Goal: Task Accomplishment & Management: Use online tool/utility

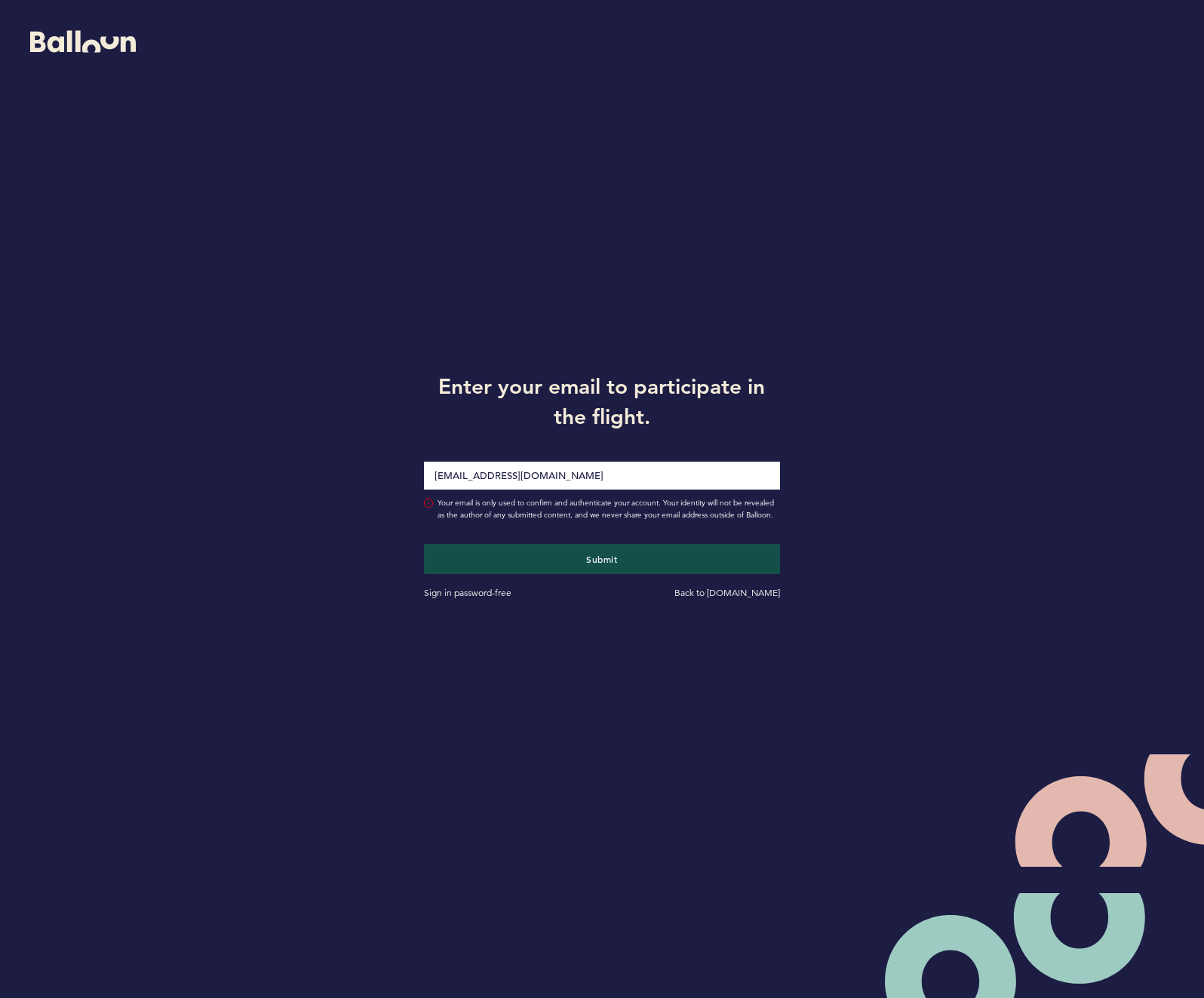
type input "[EMAIL_ADDRESS][DOMAIN_NAME]"
click at [424, 543] on button "Submit" at bounding box center [602, 558] width 356 height 31
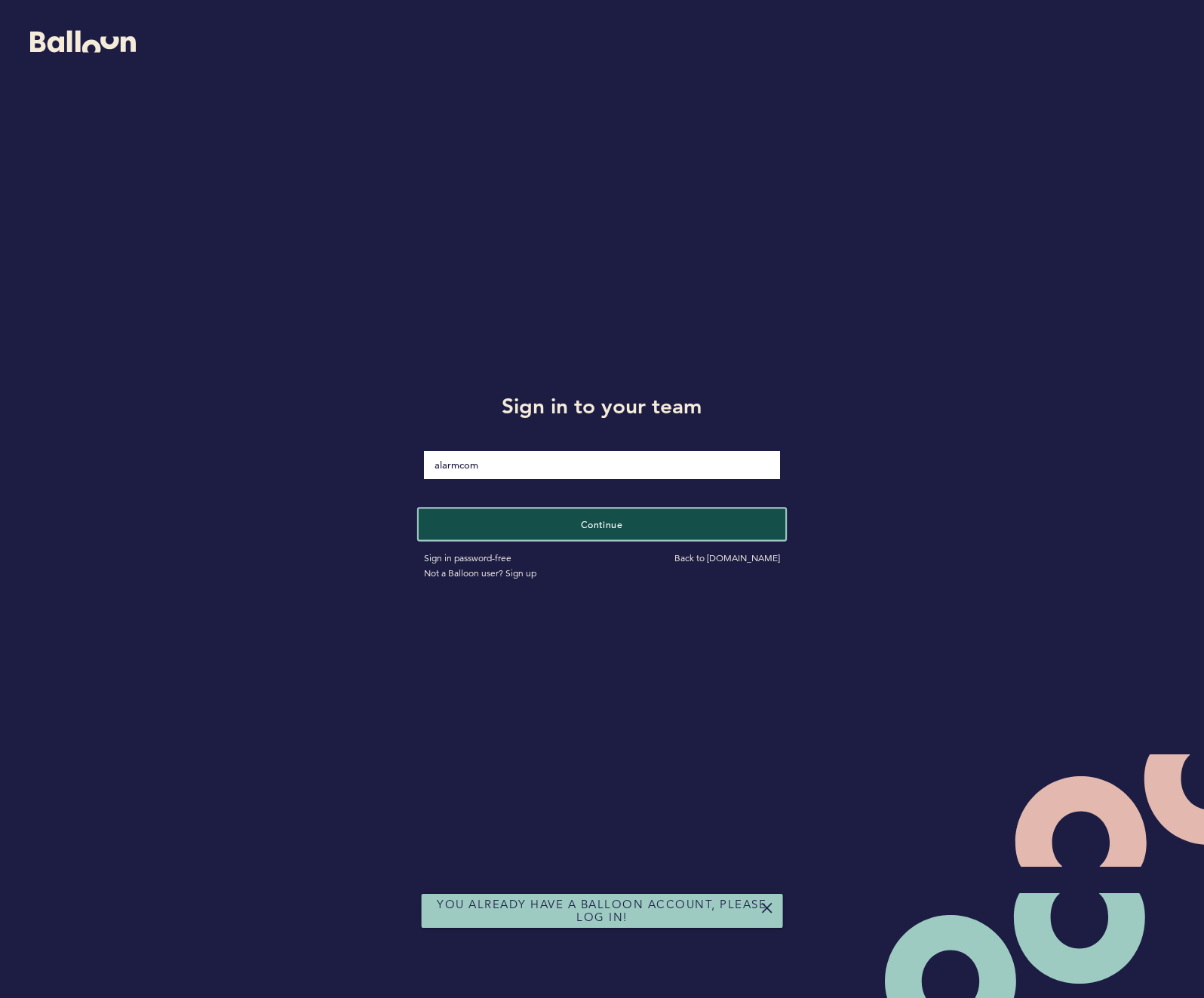
click at [603, 530] on button "Continue" at bounding box center [602, 523] width 367 height 31
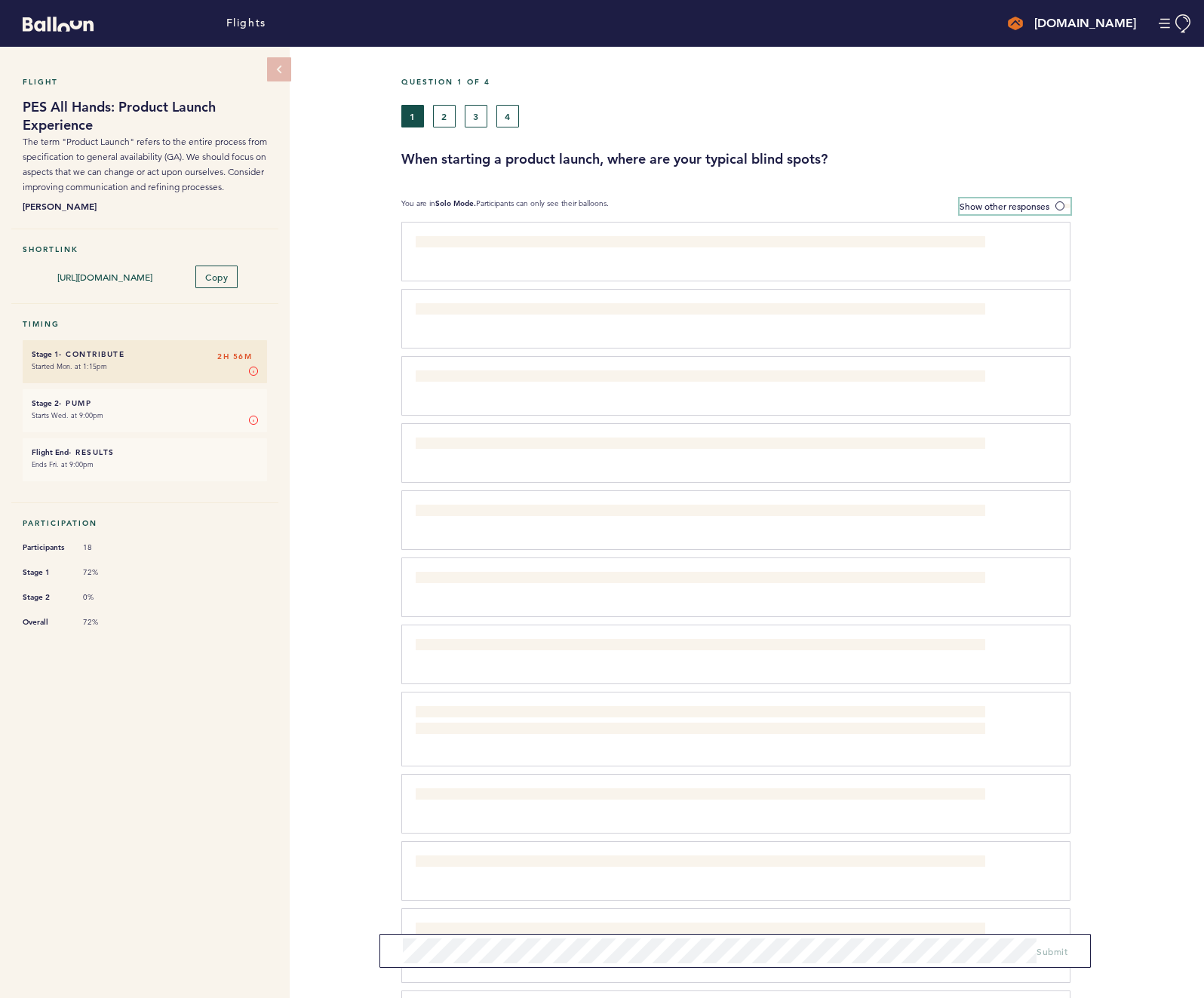
click at [1068, 206] on span at bounding box center [1063, 206] width 15 height 5
click at [0, 0] on input "Show other responses" at bounding box center [0, 0] width 0 height 0
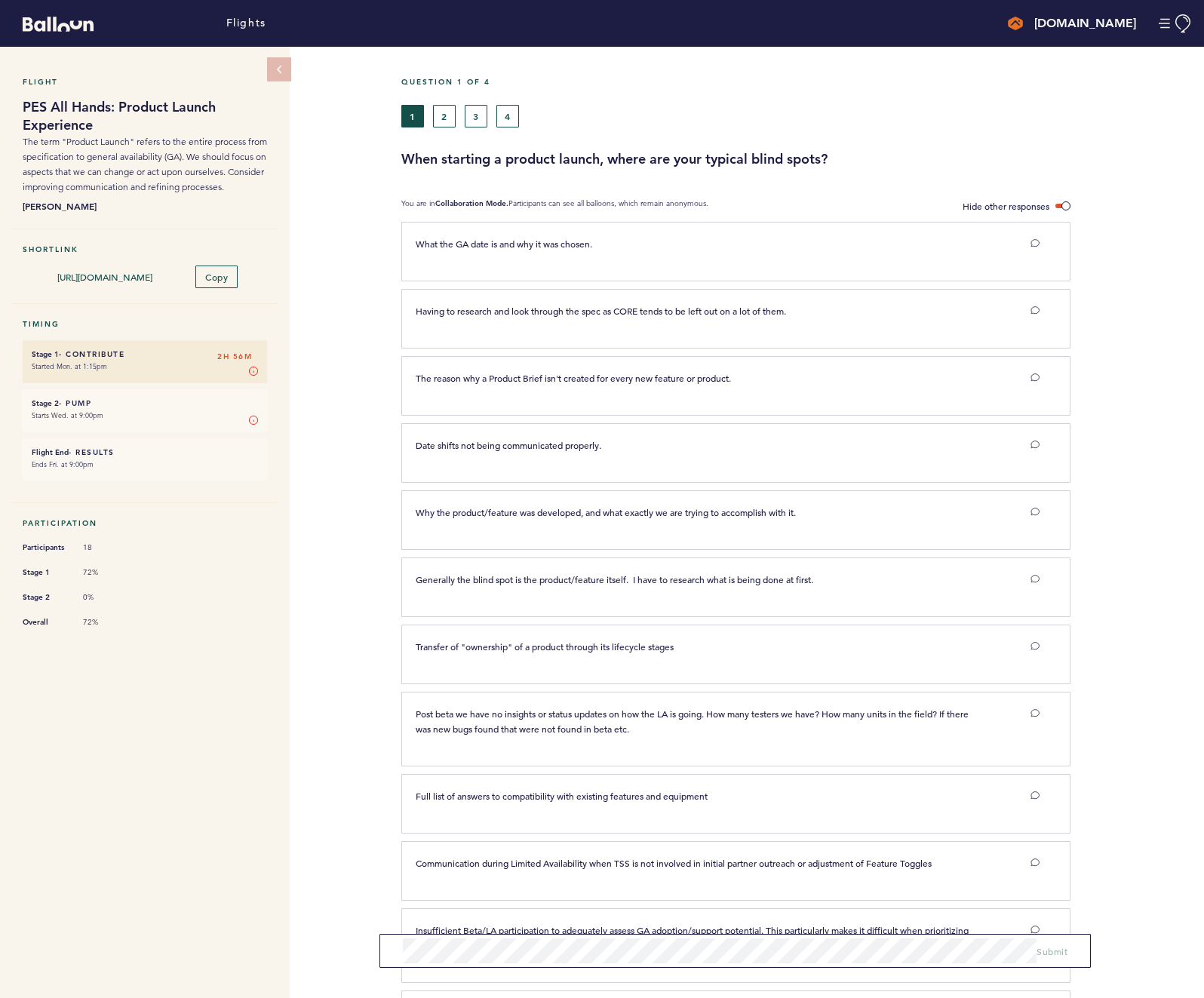
click at [426, 111] on div "1 2 3 4" at bounding box center [695, 116] width 587 height 23
click at [449, 113] on button "2" at bounding box center [444, 116] width 23 height 23
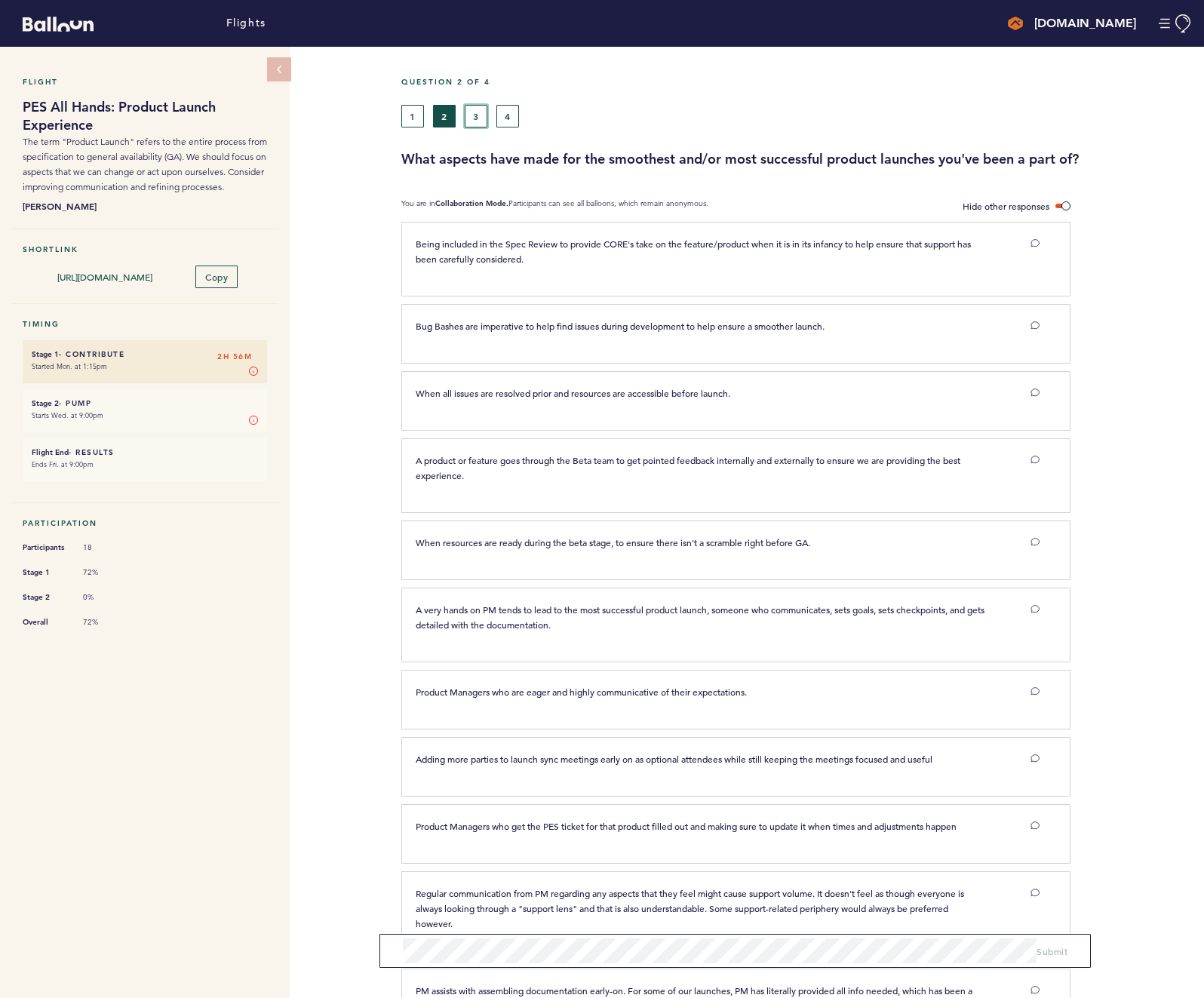
click at [475, 120] on button "3" at bounding box center [475, 116] width 23 height 23
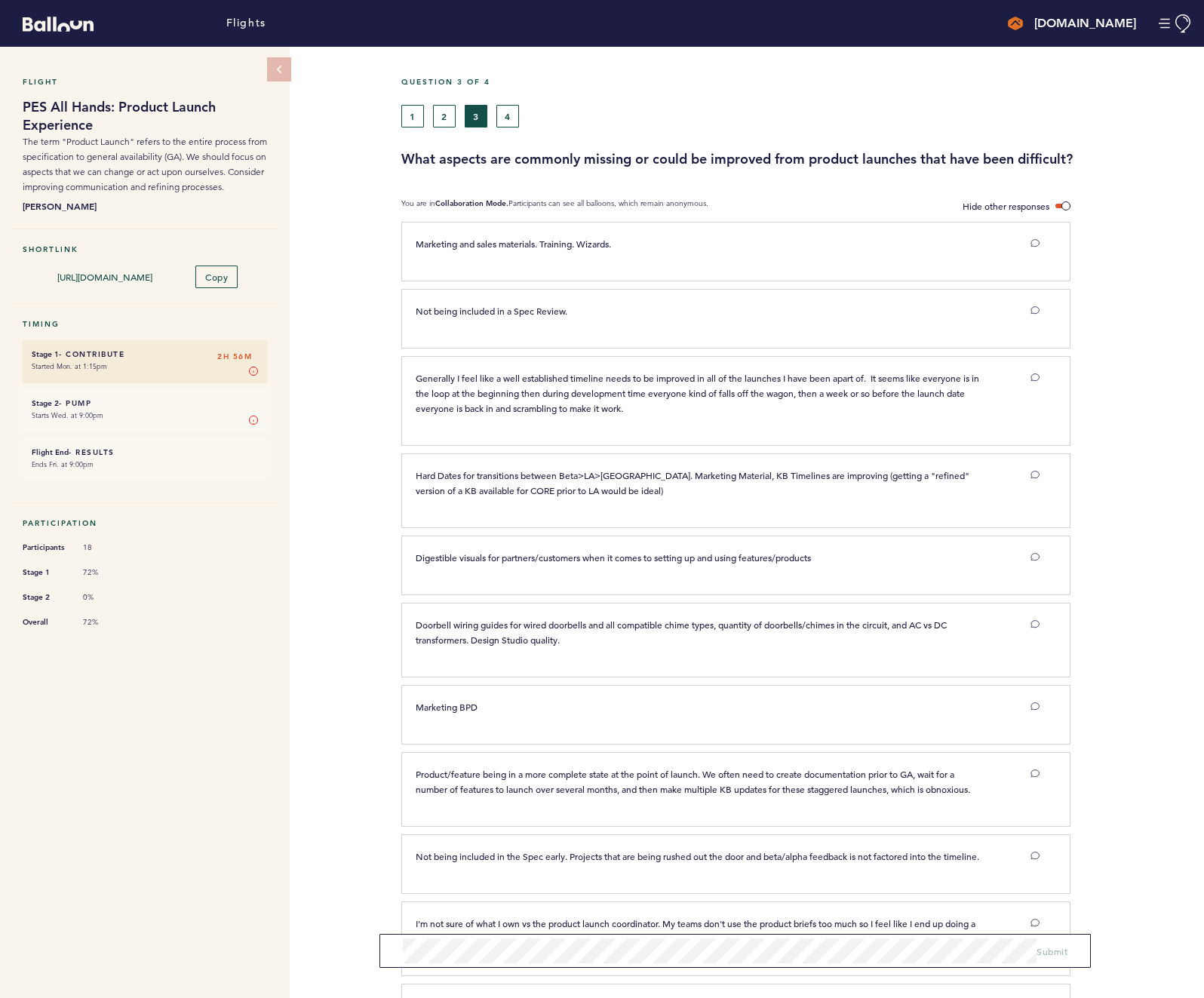
click at [514, 128] on div "Question 3 of 4 1 2 3 4 What aspects are commonly missing or could be improved …" at bounding box center [803, 123] width 803 height 91
click at [511, 116] on button "4" at bounding box center [507, 116] width 23 height 23
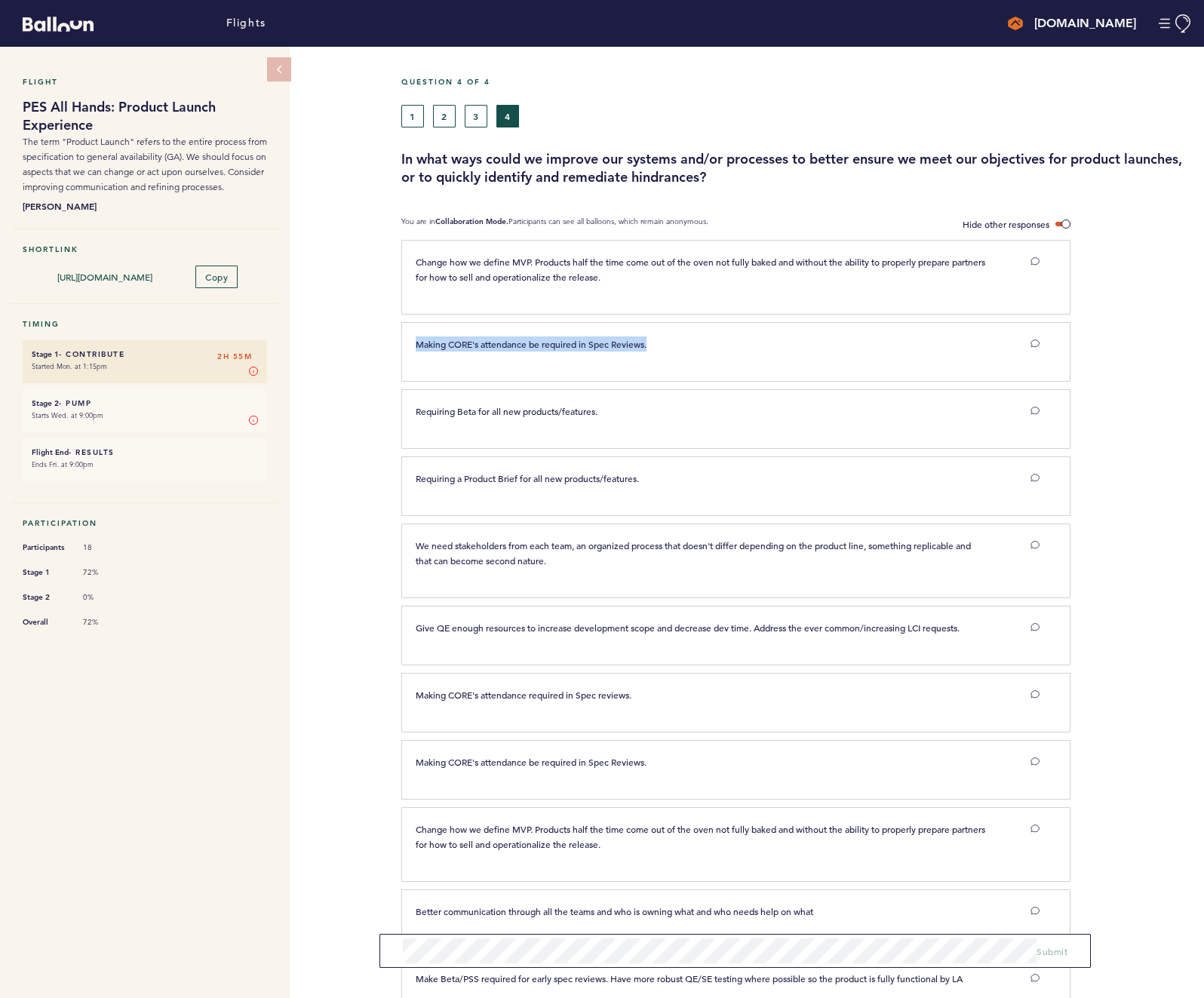
drag, startPoint x: 651, startPoint y: 345, endPoint x: 403, endPoint y: 345, distance: 248.0
click at [404, 345] on div "Making CORE's attendance be required in Spec Reviews." at bounding box center [700, 343] width 592 height 15
click at [1173, 357] on div at bounding box center [1137, 358] width 133 height 63
